Goal: Navigation & Orientation: Find specific page/section

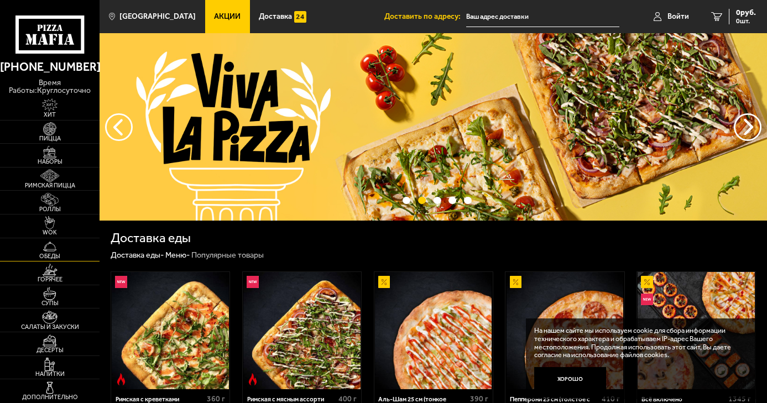
click at [50, 248] on img at bounding box center [49, 246] width 30 height 13
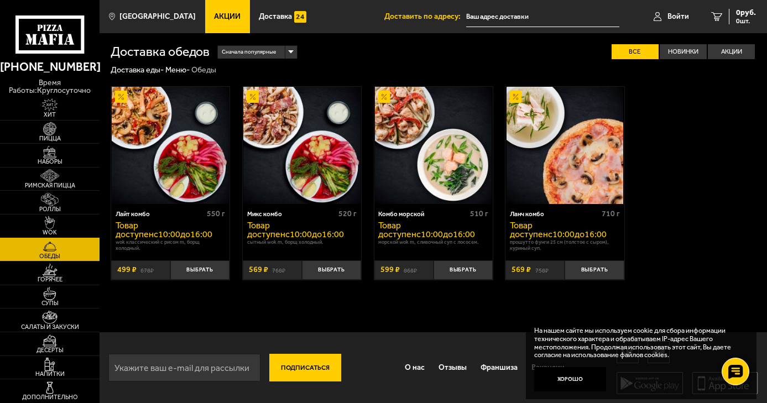
click at [55, 224] on img at bounding box center [49, 222] width 30 height 13
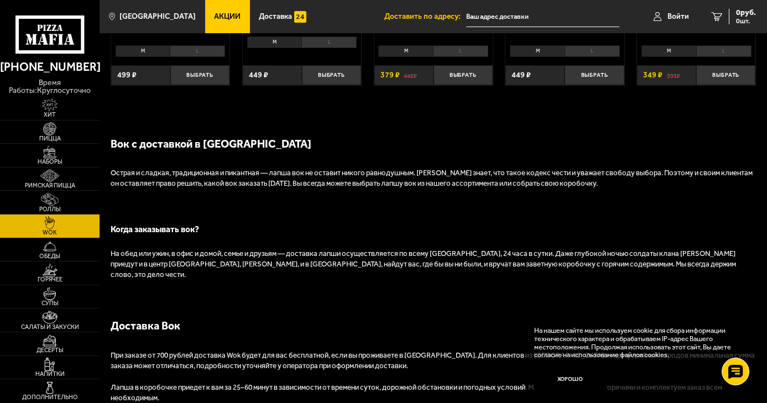
scroll to position [738, 0]
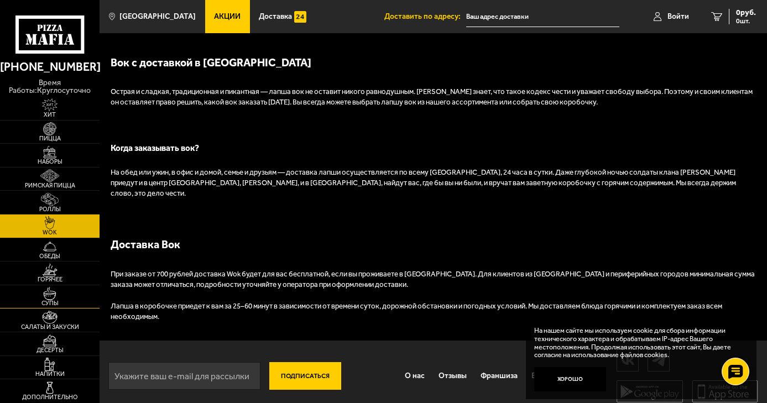
click at [43, 301] on span "Супы" at bounding box center [49, 303] width 99 height 6
